Goal: Navigation & Orientation: Find specific page/section

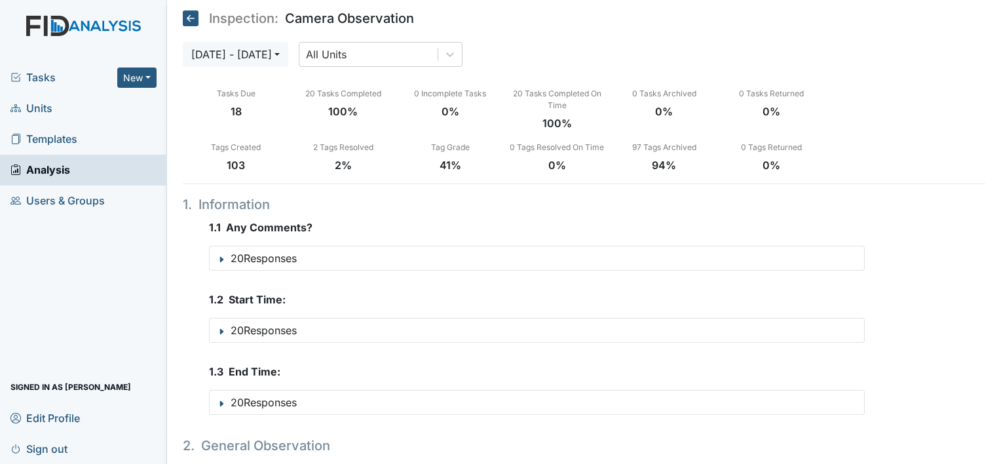
click at [41, 77] on span "Tasks" at bounding box center [63, 77] width 107 height 16
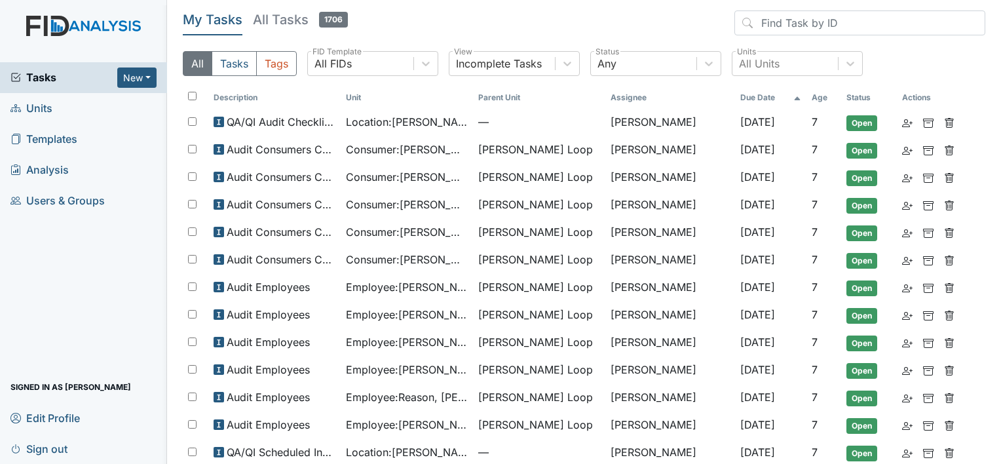
click at [48, 77] on span "Tasks" at bounding box center [63, 77] width 107 height 16
click at [39, 105] on span "Units" at bounding box center [31, 108] width 42 height 20
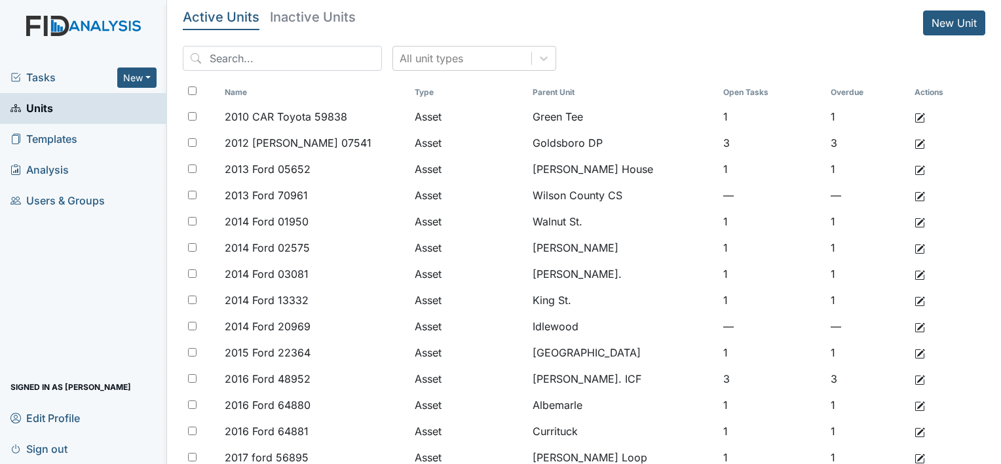
click at [39, 81] on span "Tasks" at bounding box center [63, 77] width 107 height 16
